Goal: Task Accomplishment & Management: Use online tool/utility

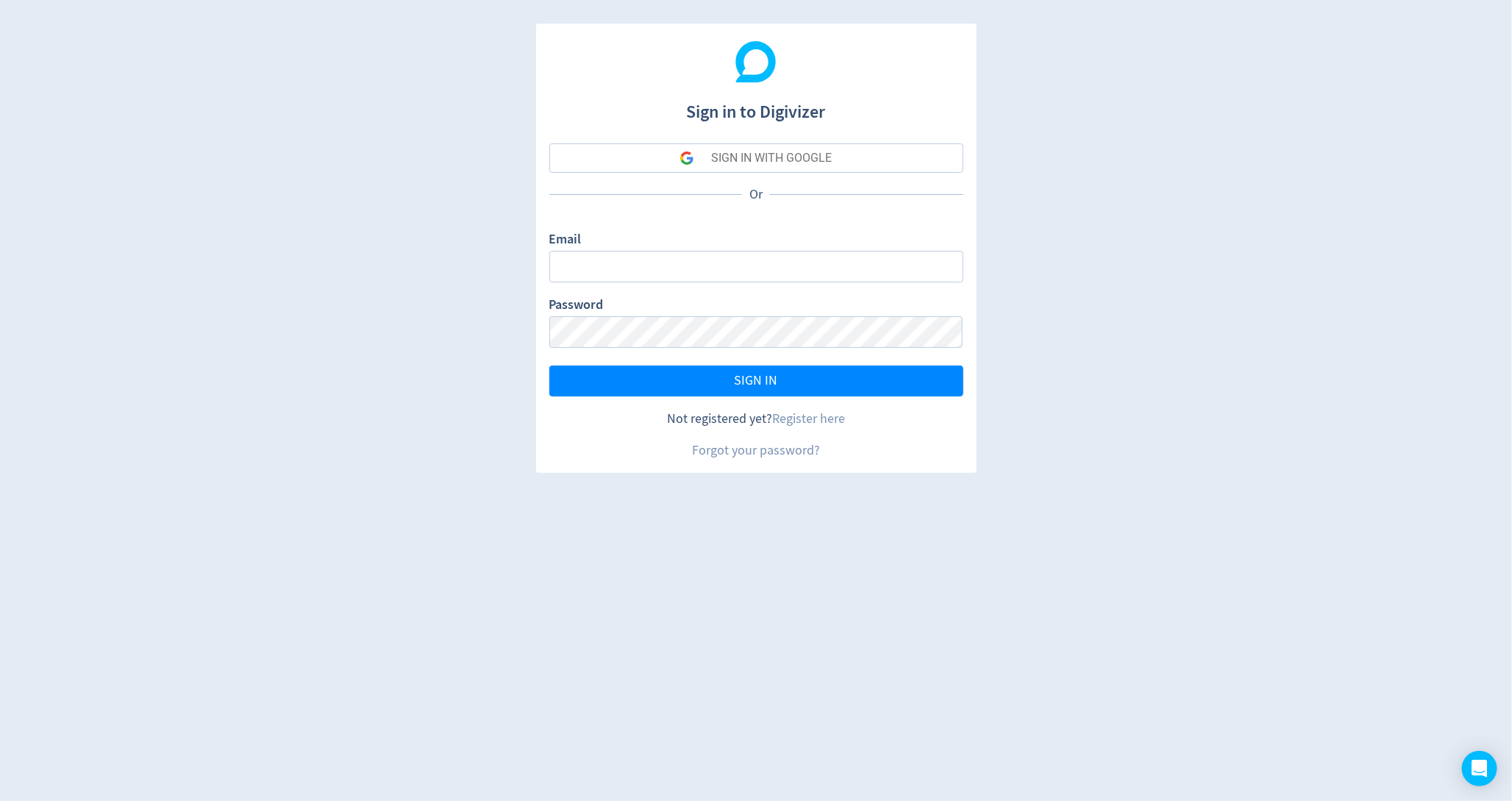
click at [617, 153] on button "SIGN IN WITH GOOGLE" at bounding box center [756, 158] width 414 height 30
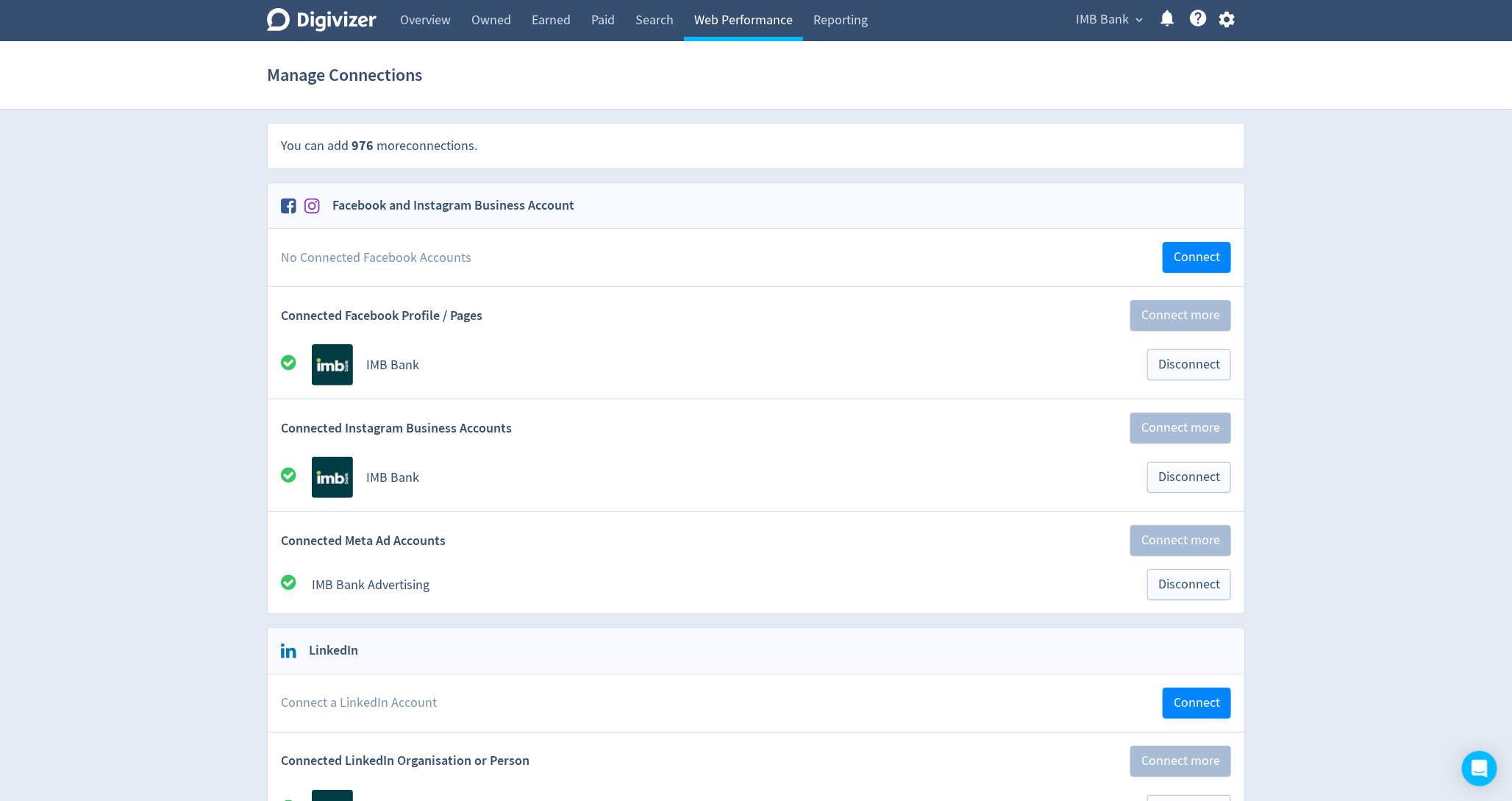
click at [725, 27] on link "Web Performance" at bounding box center [743, 20] width 119 height 41
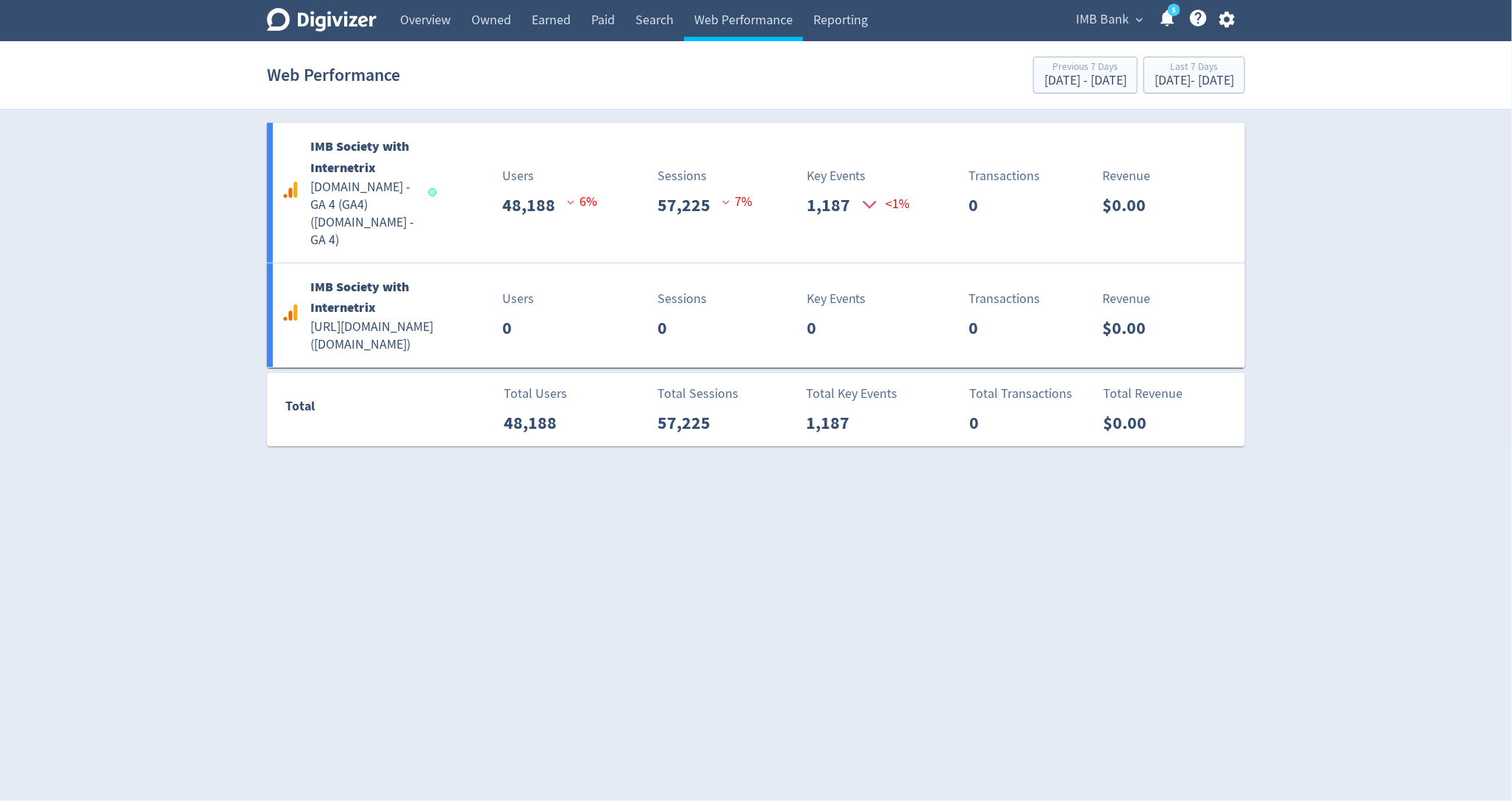
click at [1081, 31] on div "IMB Bank expand_more 5 Help Center - Searchable support on using Digivizer" at bounding box center [1152, 20] width 185 height 41
click at [1111, 18] on span "IMB Bank" at bounding box center [1102, 19] width 53 height 24
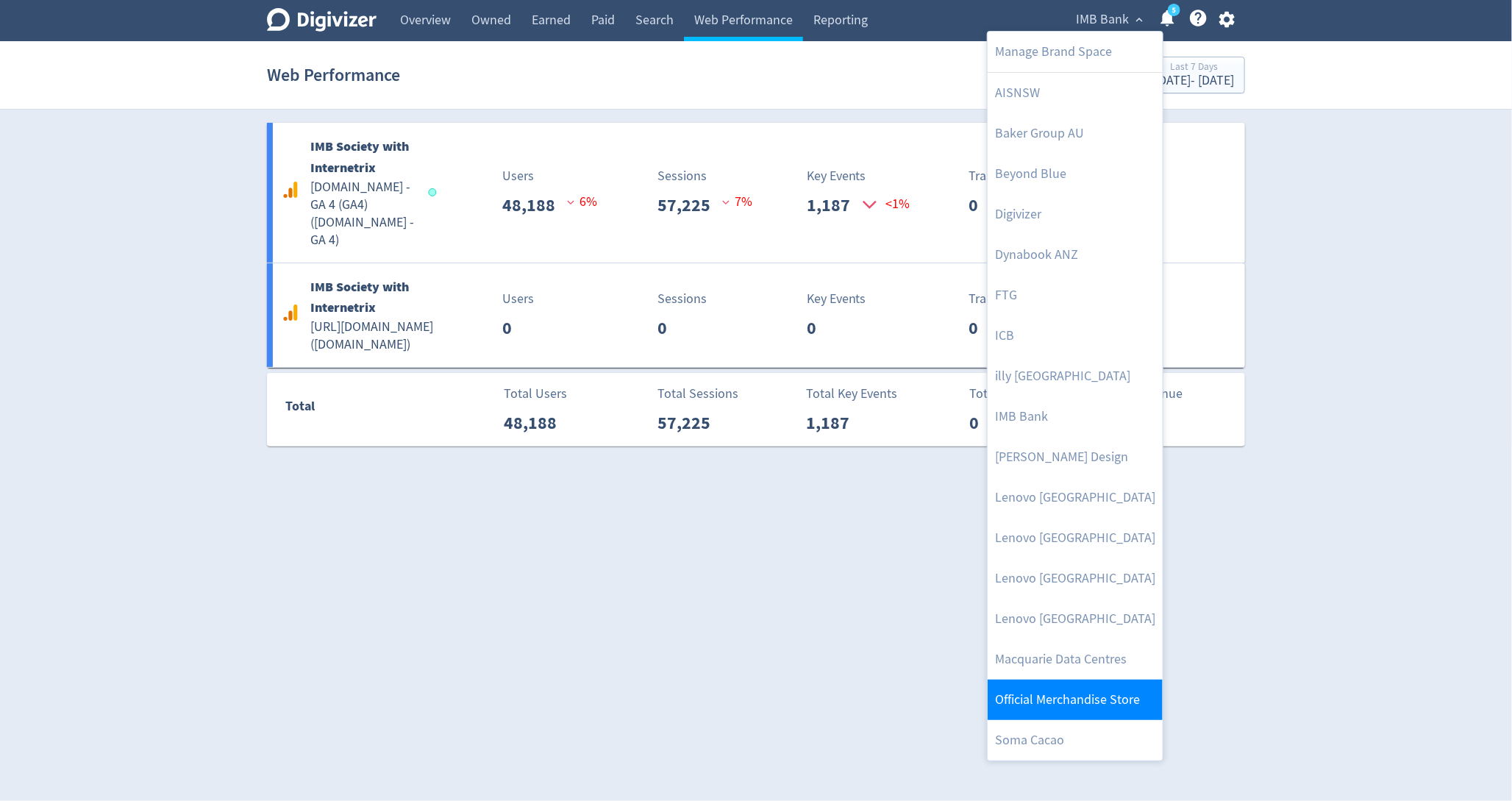
click at [1026, 701] on link "Official Merchandise Store" at bounding box center [1075, 700] width 175 height 40
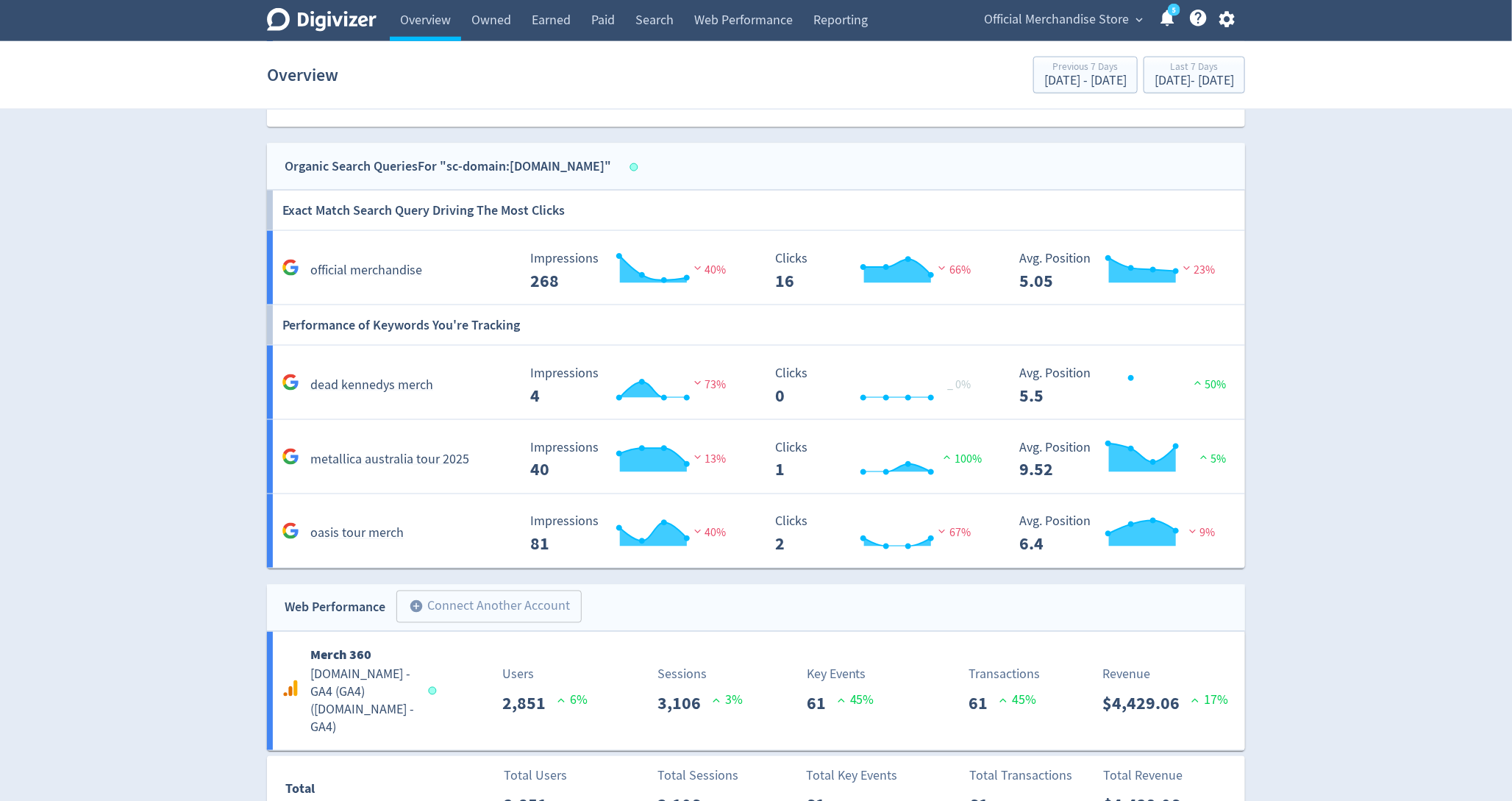
scroll to position [1136, 0]
